Goal: Task Accomplishment & Management: Complete application form

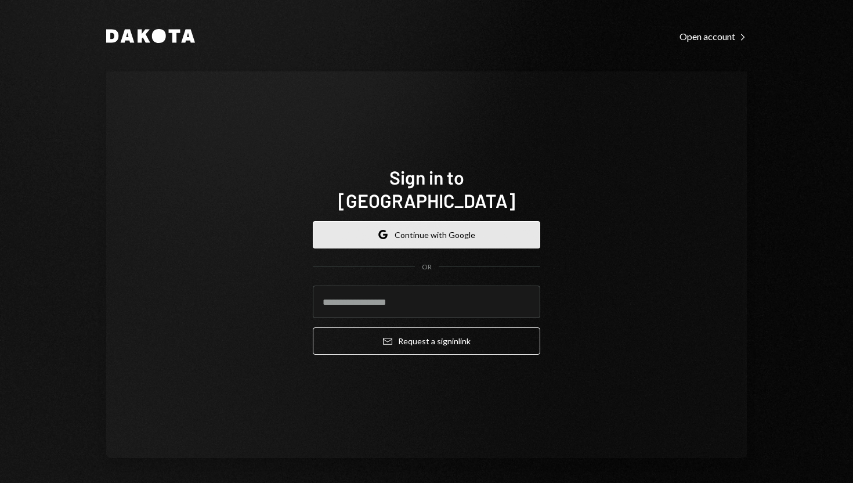
click at [386, 225] on button "Google Continue with Google" at bounding box center [426, 234] width 227 height 27
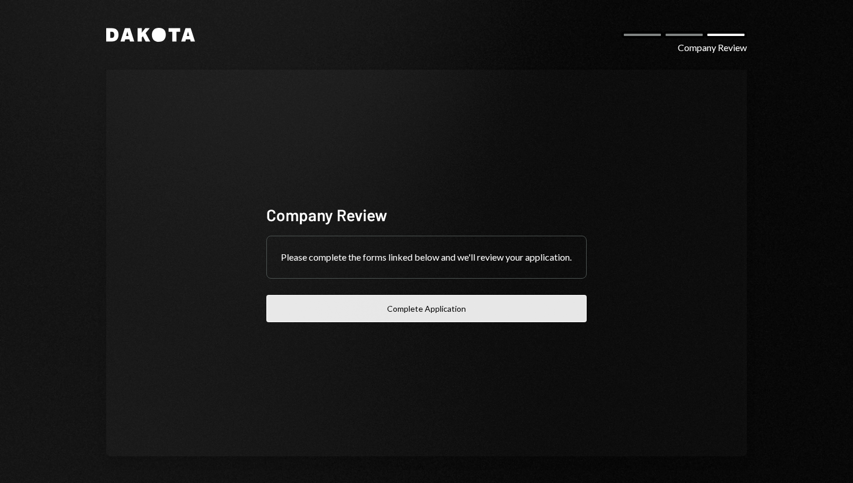
click at [371, 317] on button "Complete Application" at bounding box center [426, 308] width 320 height 27
click at [385, 320] on button "Complete Application" at bounding box center [426, 308] width 320 height 27
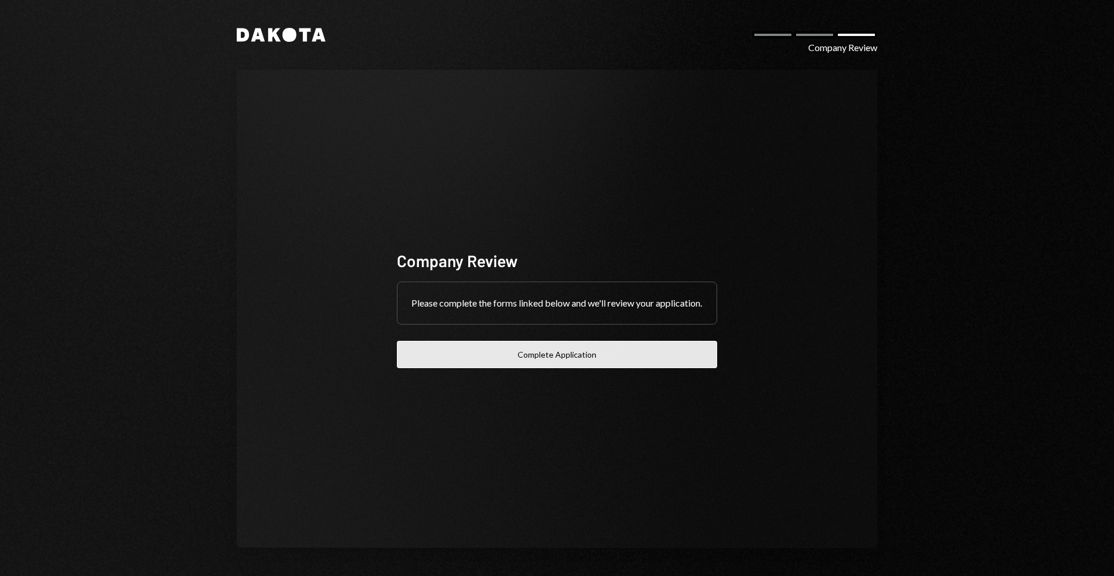
click at [515, 362] on button "Complete Application" at bounding box center [557, 354] width 320 height 27
click at [528, 367] on button "Complete Application" at bounding box center [557, 354] width 320 height 27
click at [531, 367] on button "Complete Application" at bounding box center [557, 354] width 320 height 27
